Goal: Navigation & Orientation: Find specific page/section

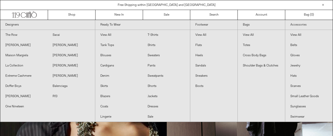
click at [302, 26] on link "Accessories" at bounding box center [310, 25] width 48 height 10
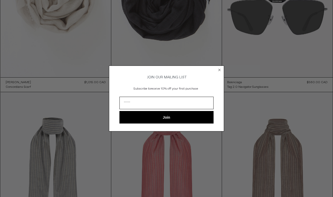
click at [219, 68] on circle "Close dialog" at bounding box center [219, 70] width 5 height 5
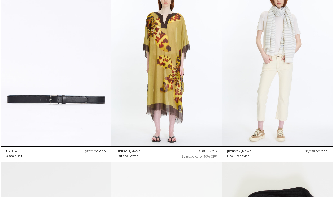
scroll to position [1566, 0]
